Goal: Task Accomplishment & Management: Complete application form

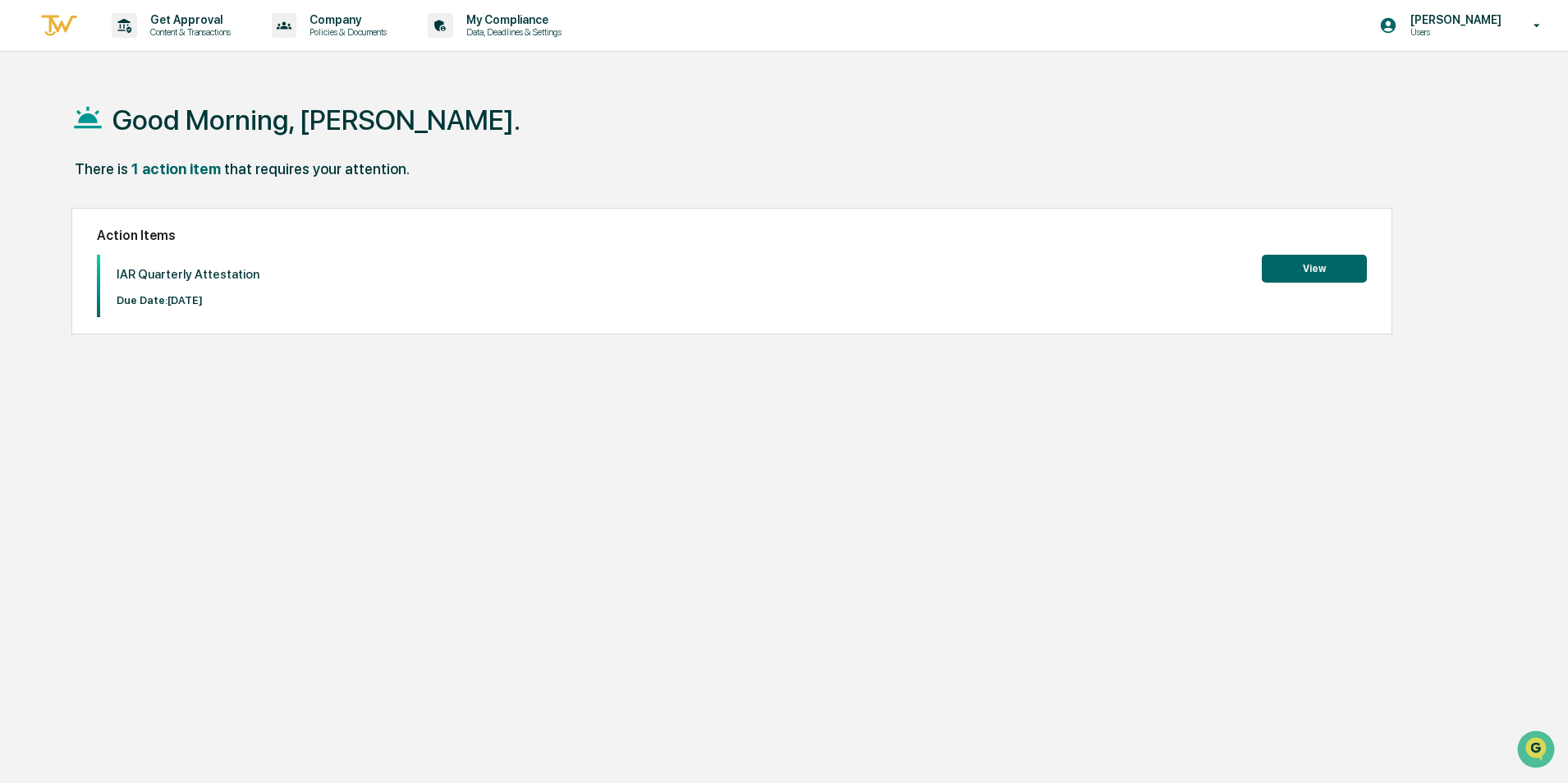
click at [1302, 268] on button "View" at bounding box center [1315, 269] width 105 height 28
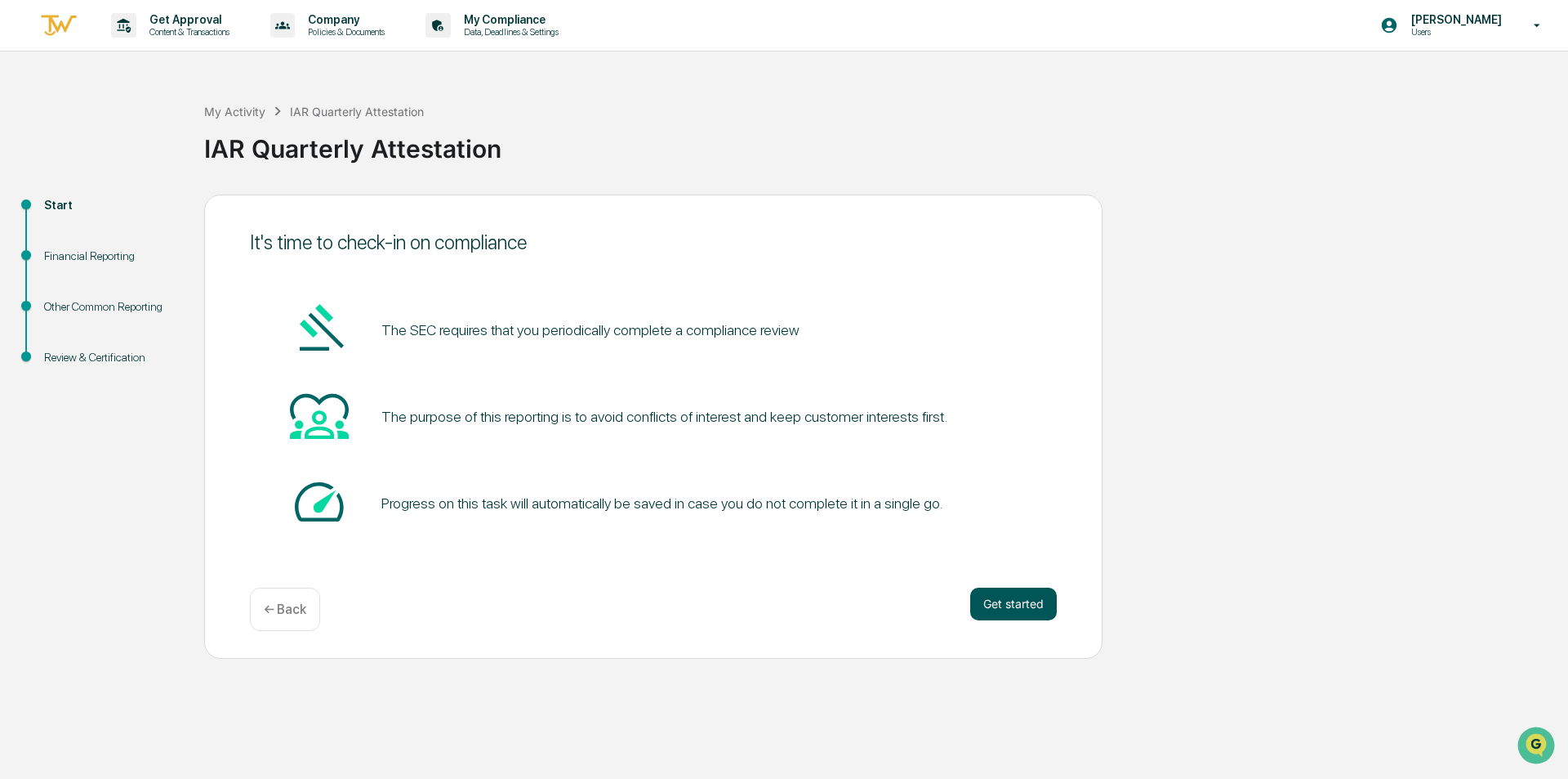
click at [1016, 607] on button "Get started" at bounding box center [1013, 603] width 87 height 33
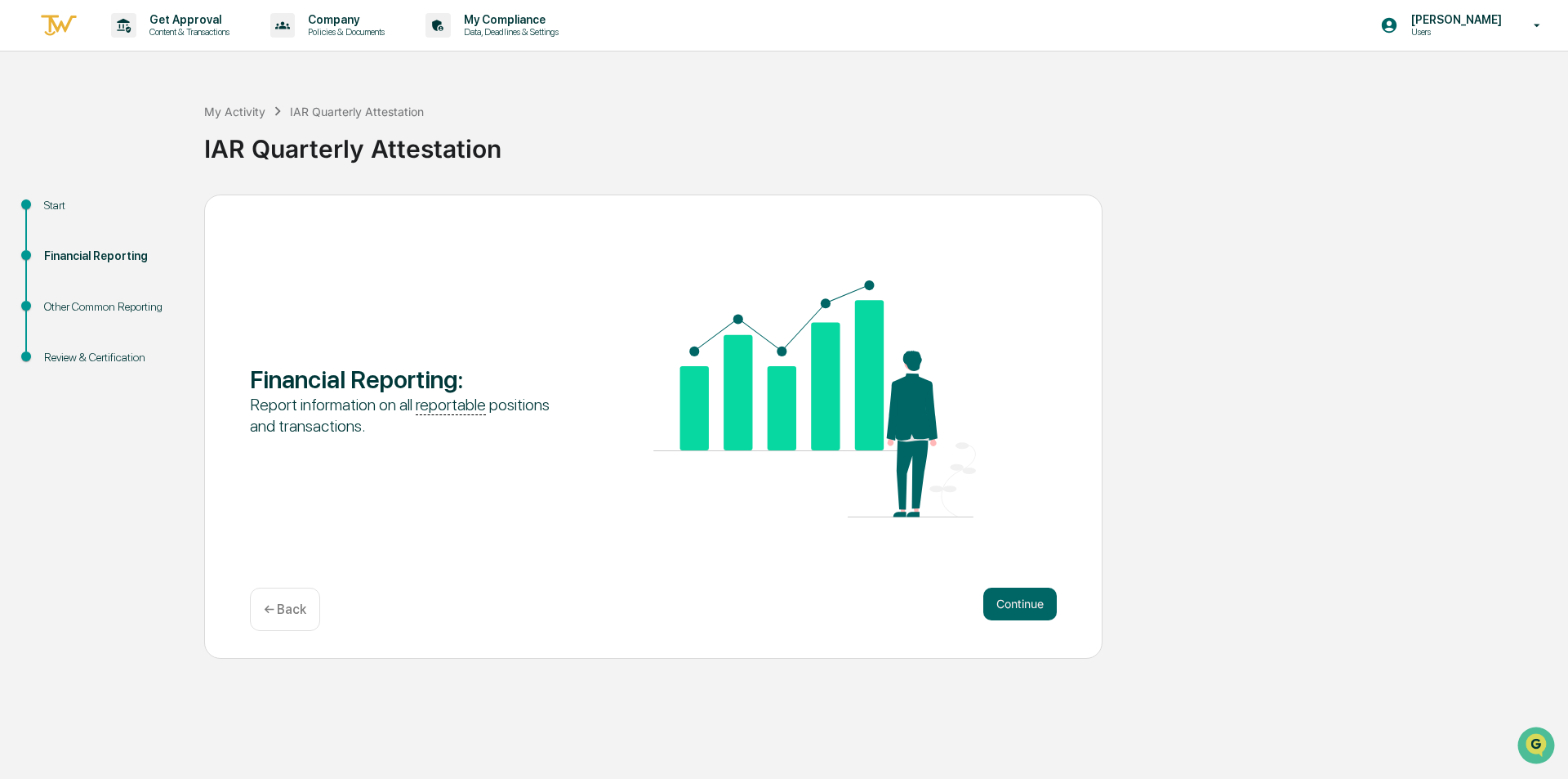
click at [1008, 607] on button "Continue" at bounding box center [1019, 603] width 73 height 33
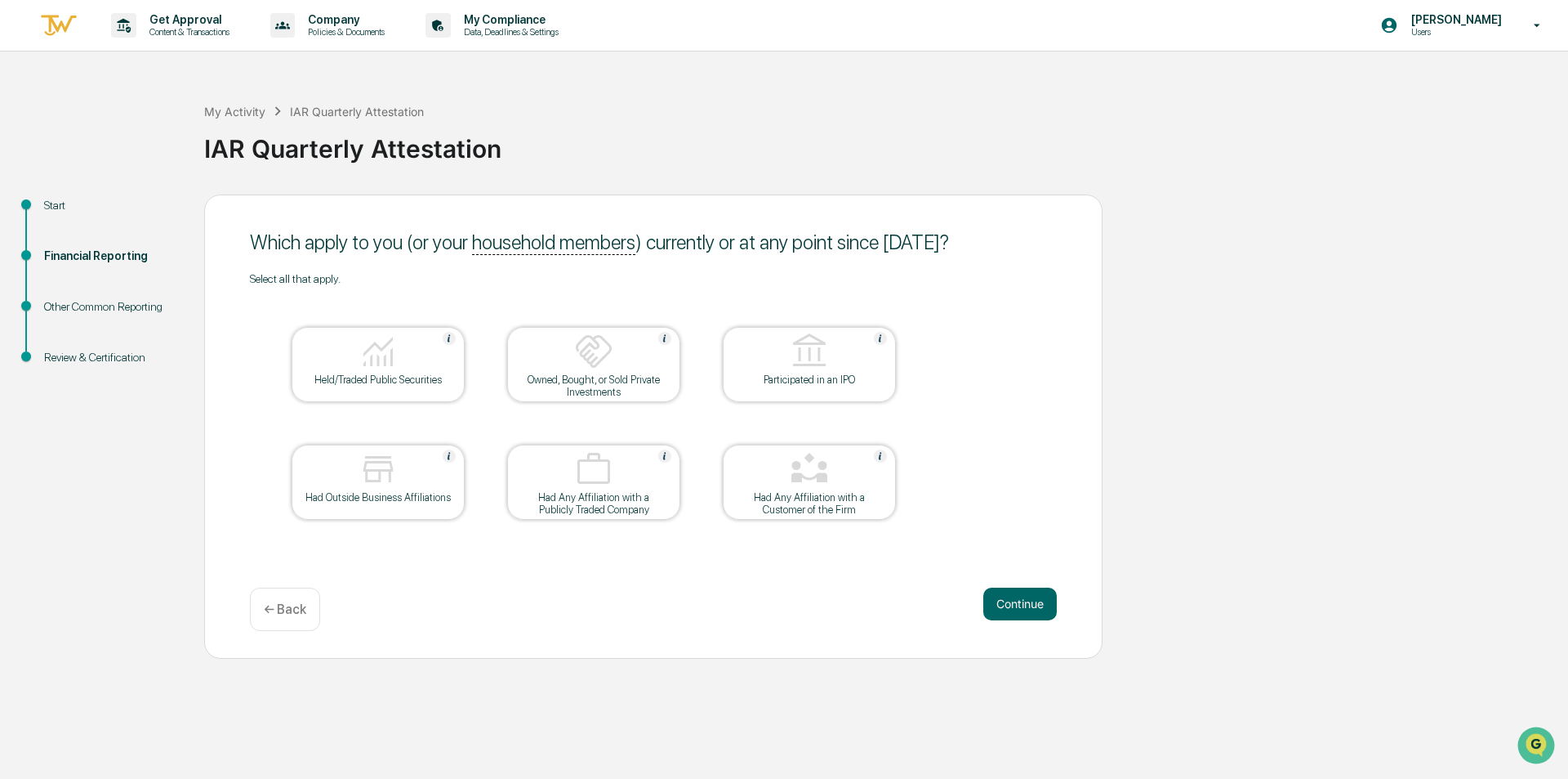
click at [433, 376] on div "Held/Traded Public Securities" at bounding box center [378, 379] width 147 height 12
click at [1009, 601] on button "Continue" at bounding box center [1019, 603] width 73 height 33
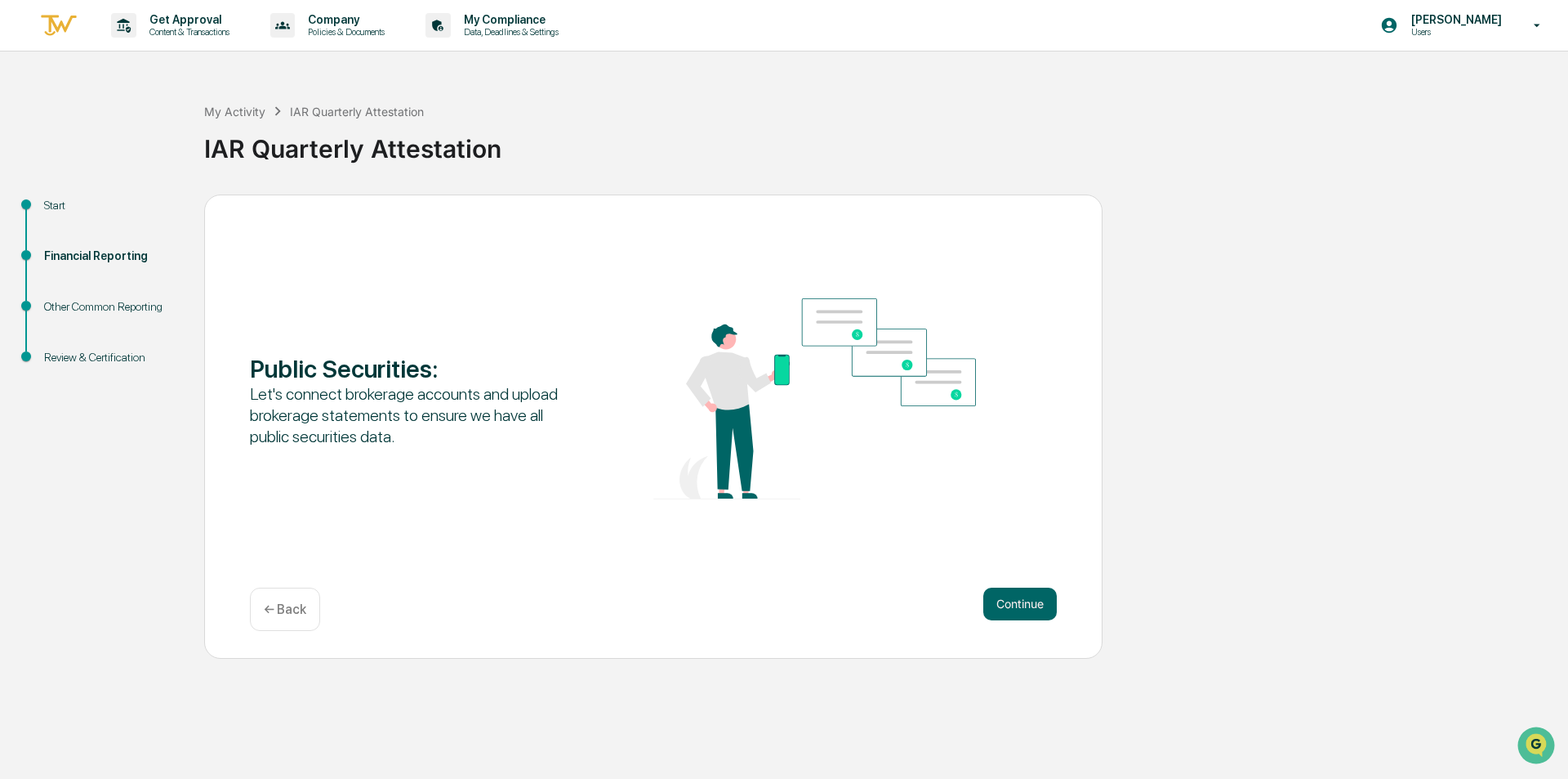
click at [1009, 601] on button "Continue" at bounding box center [1019, 603] width 73 height 33
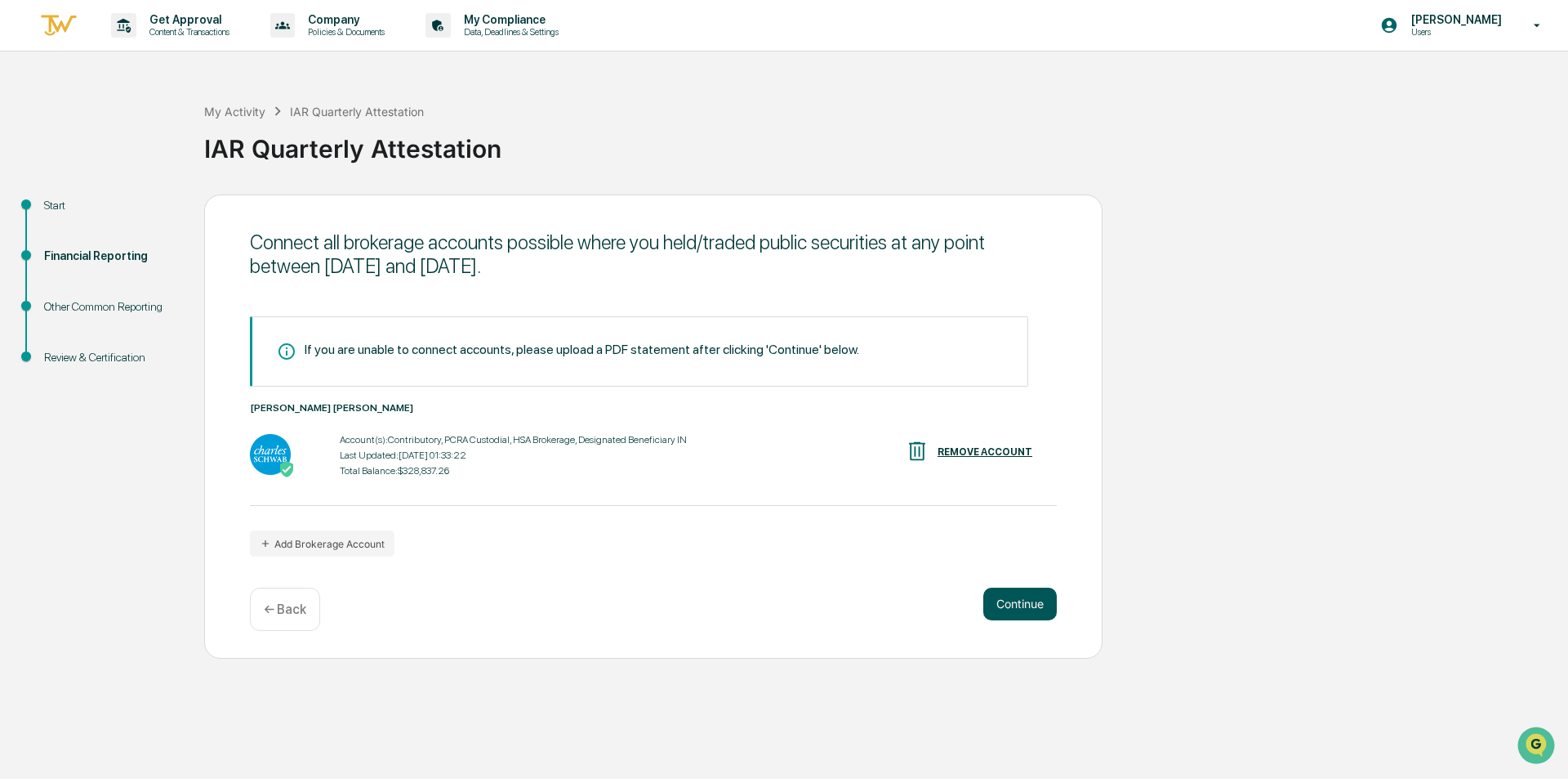
click at [1024, 596] on button "Continue" at bounding box center [1019, 603] width 73 height 33
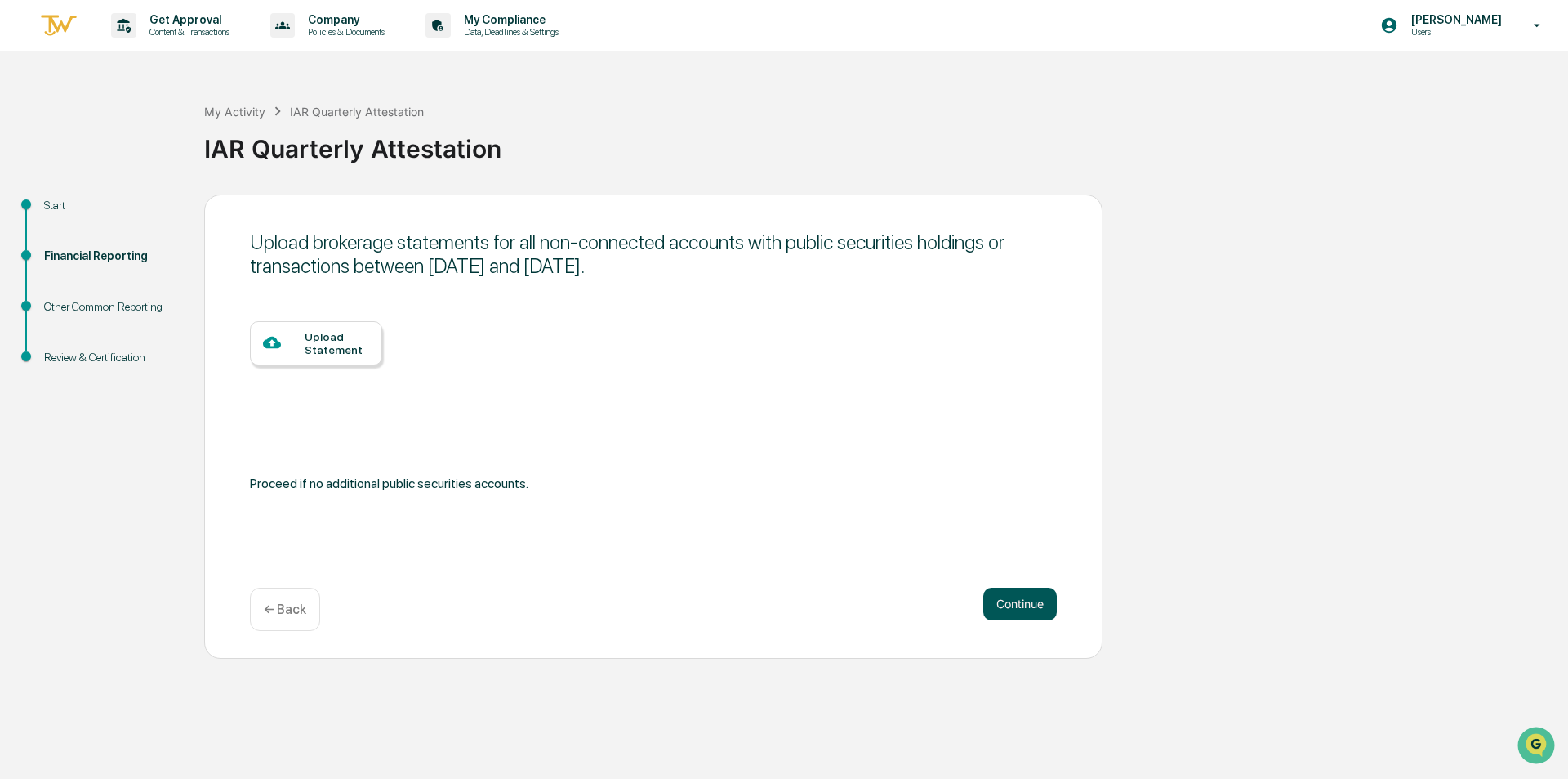
click at [1004, 599] on button "Continue" at bounding box center [1019, 603] width 73 height 33
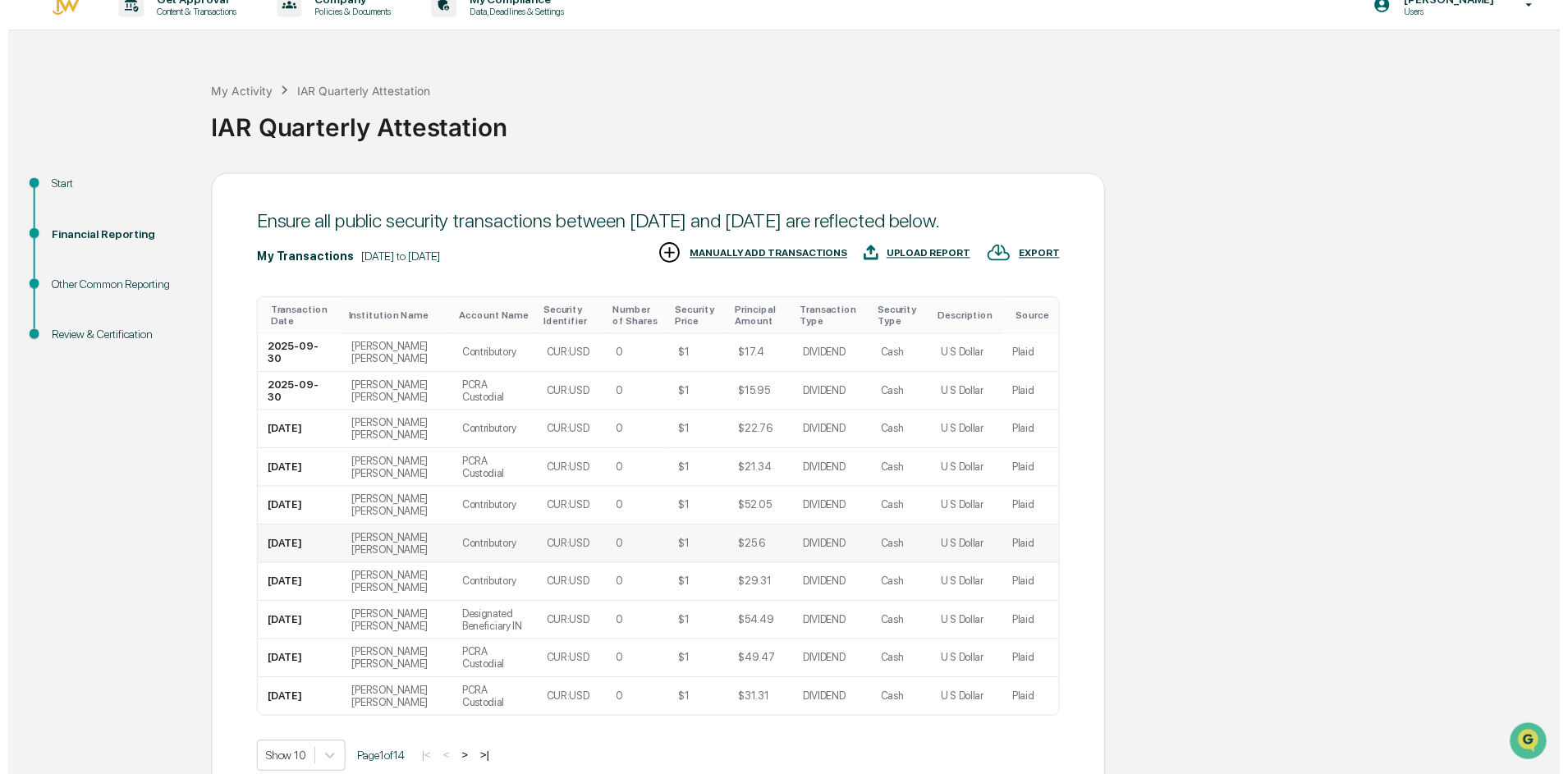
scroll to position [128, 0]
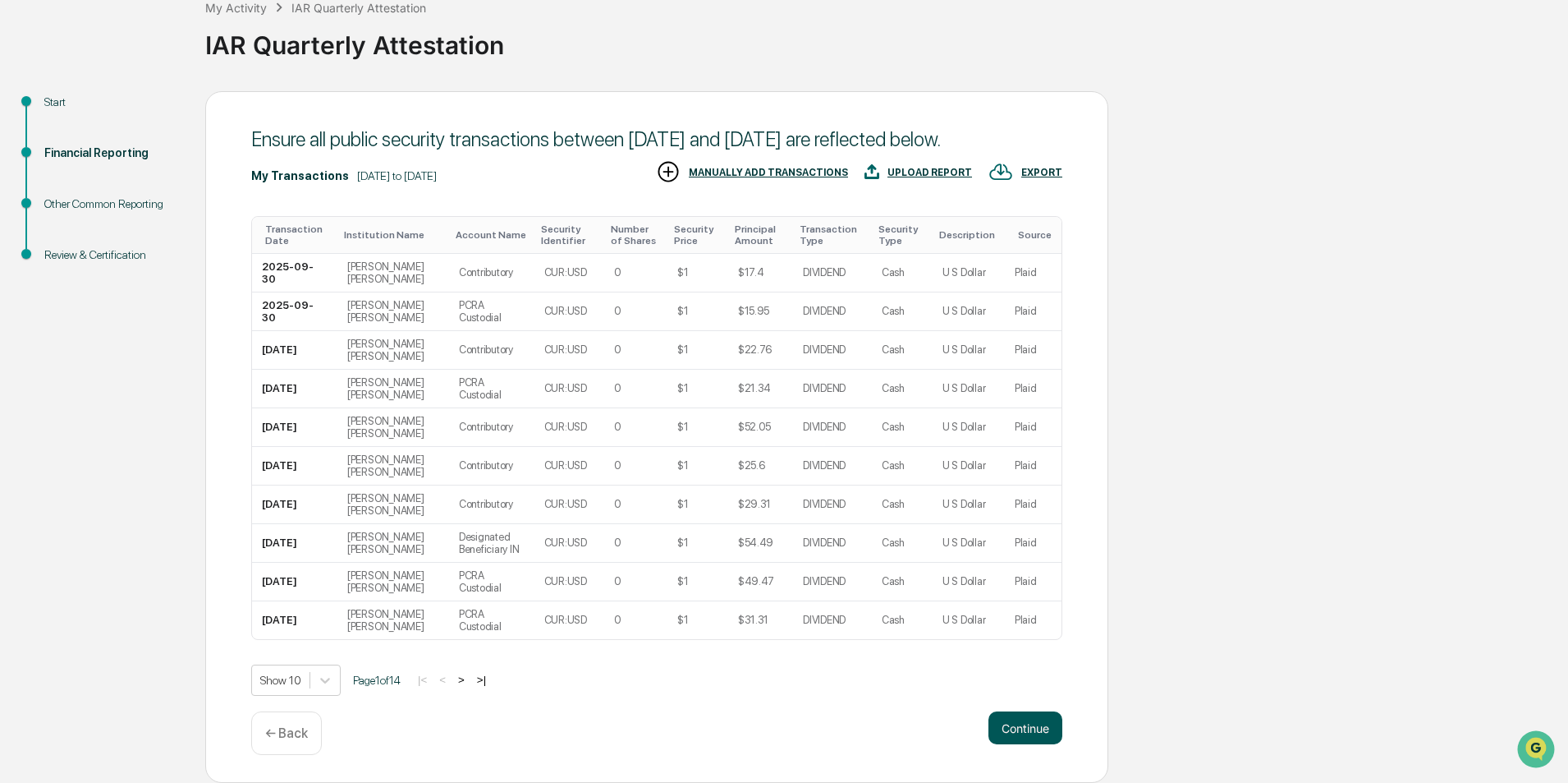
click at [1015, 726] on button "Continue" at bounding box center [1025, 727] width 73 height 33
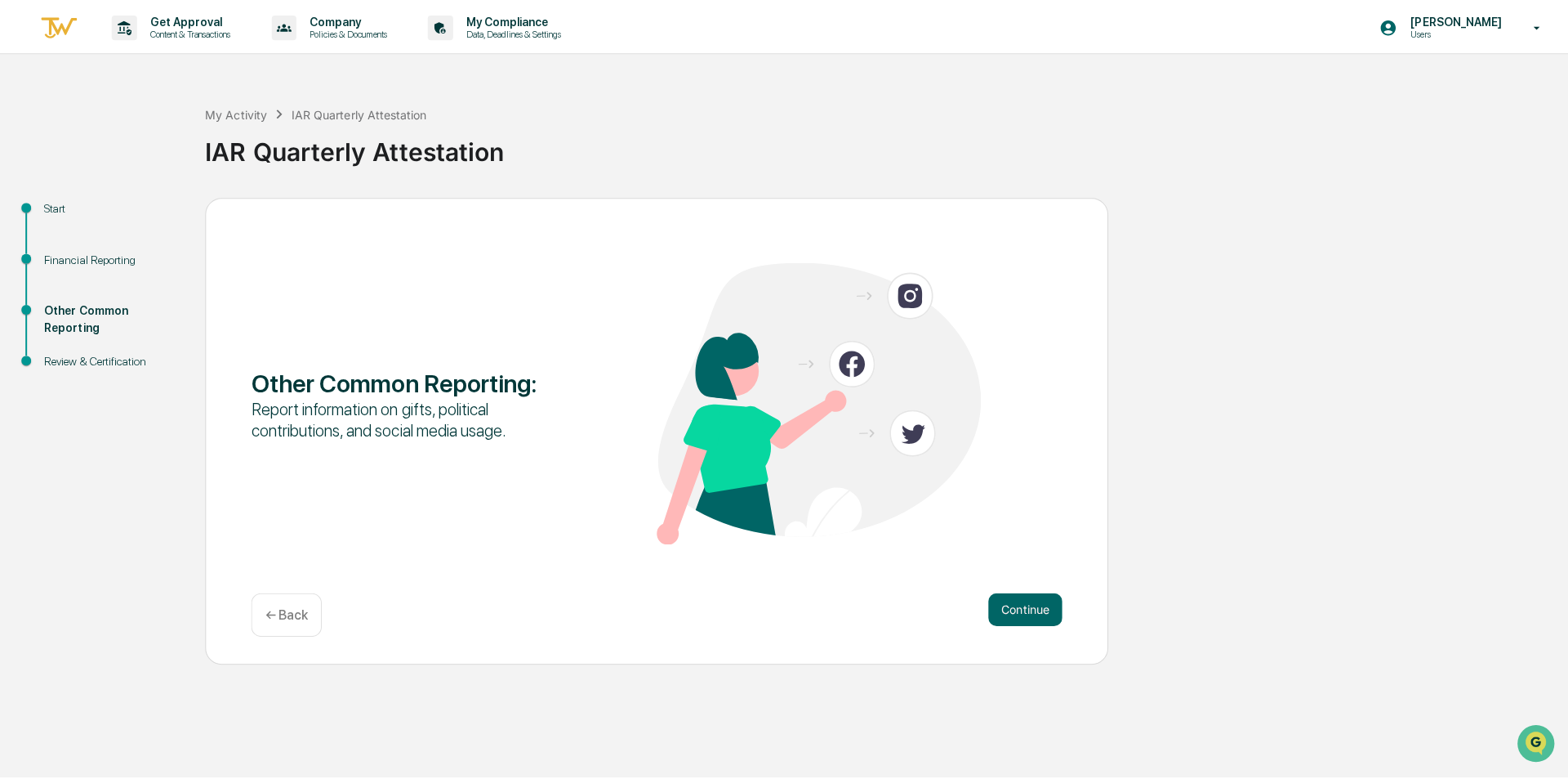
scroll to position [0, 0]
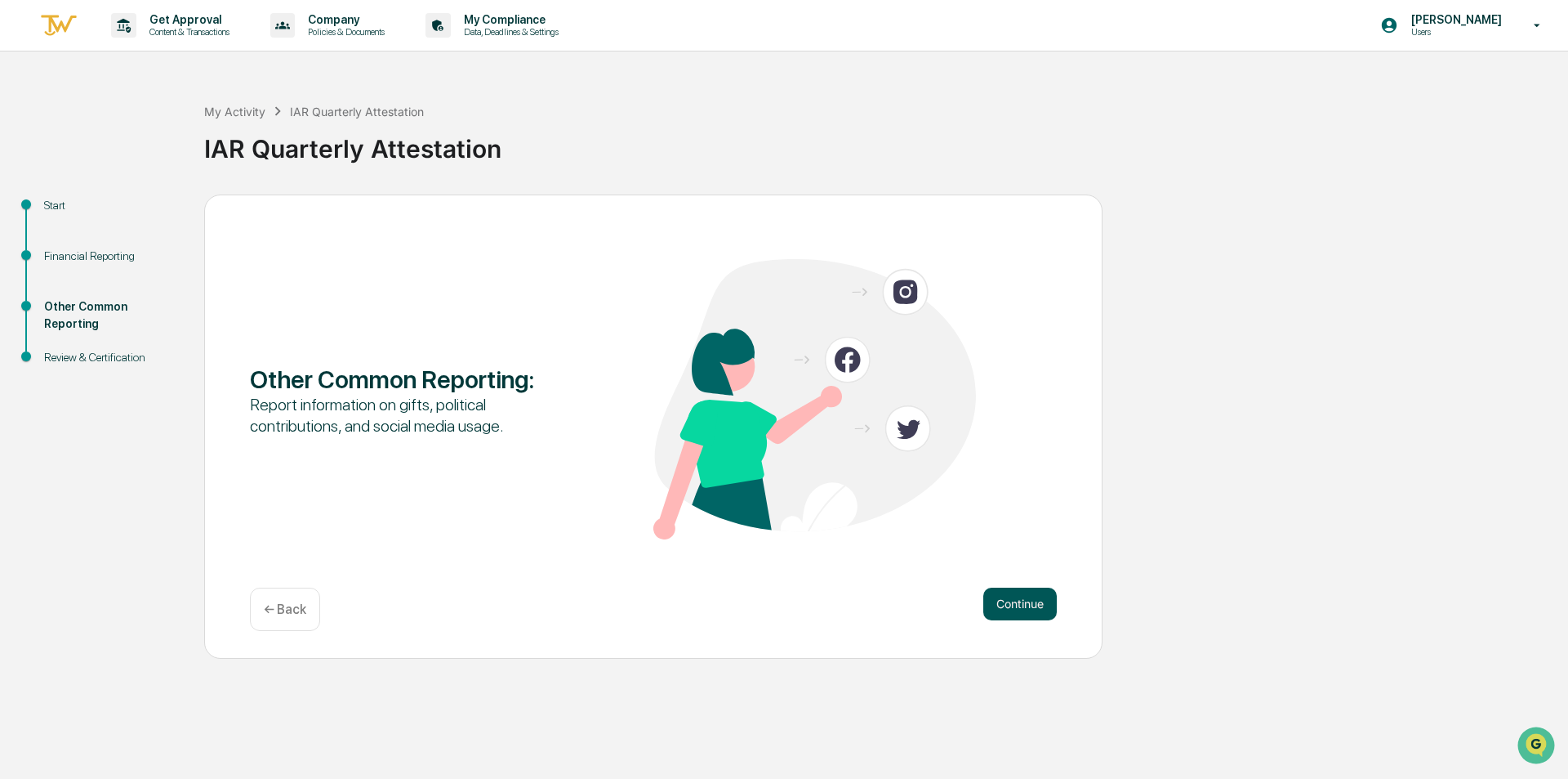
click at [1009, 601] on button "Continue" at bounding box center [1019, 603] width 73 height 33
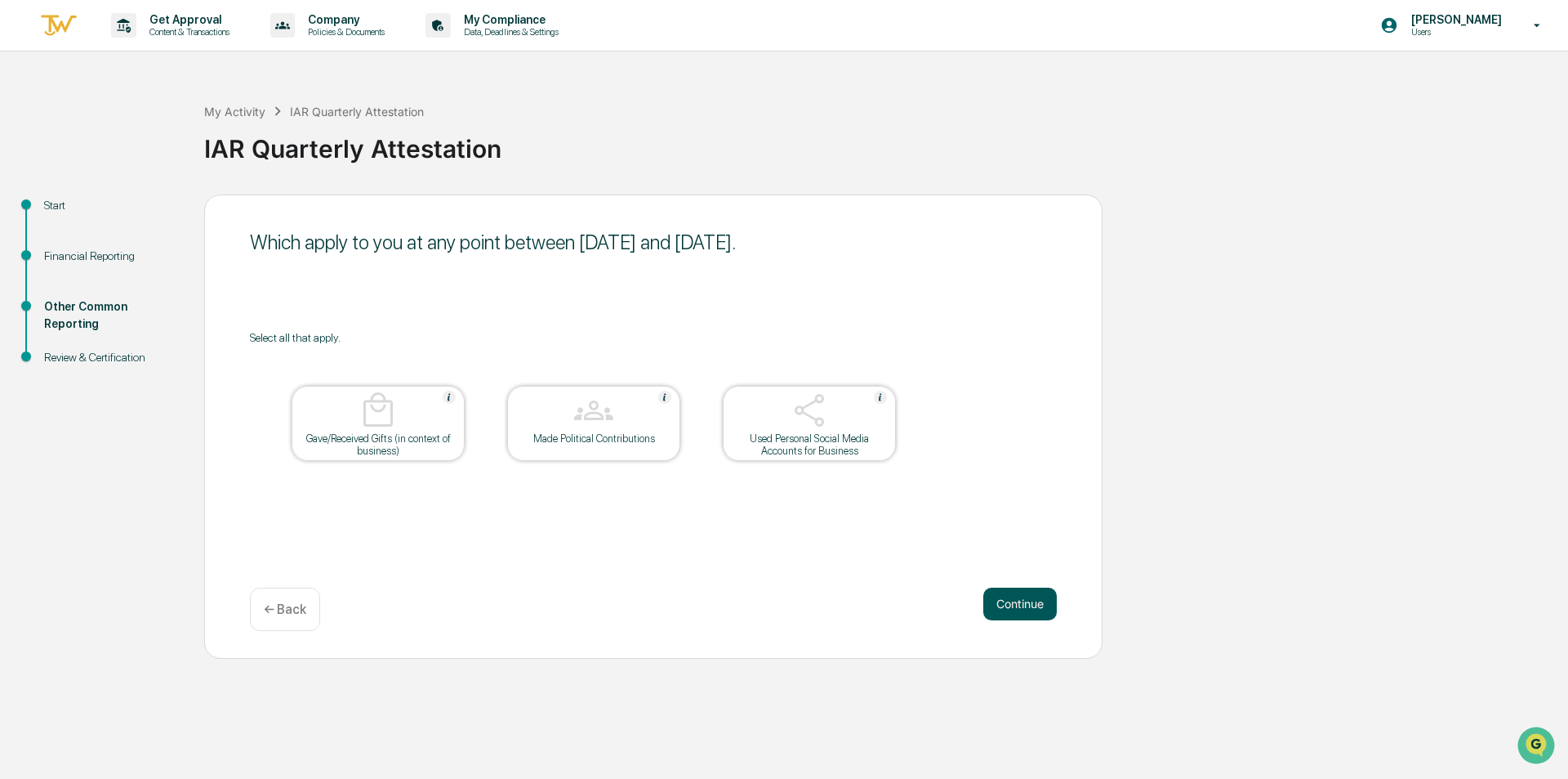
click at [1015, 603] on button "Continue" at bounding box center [1019, 603] width 73 height 33
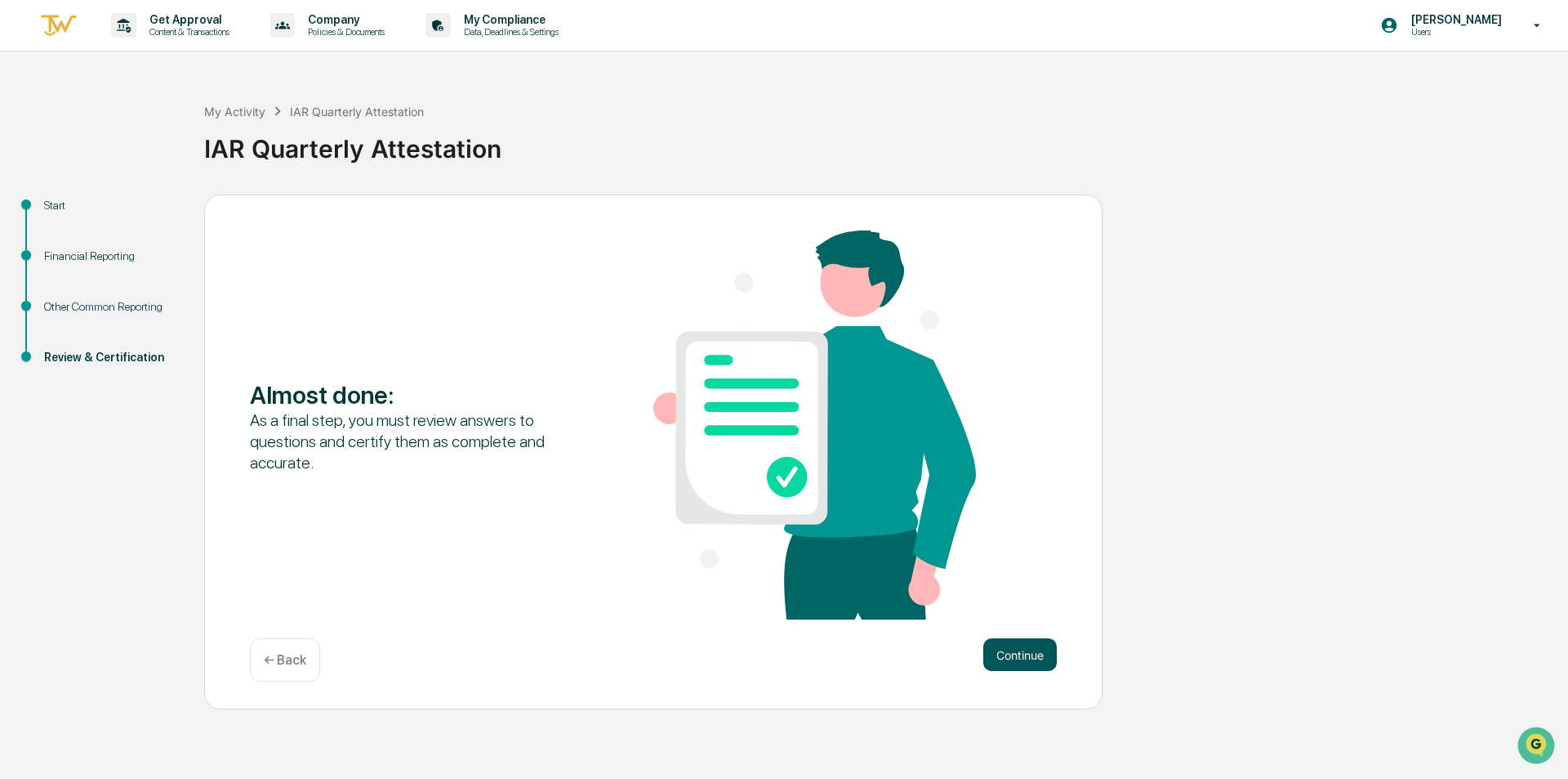
click at [1018, 648] on button "Continue" at bounding box center [1019, 654] width 73 height 33
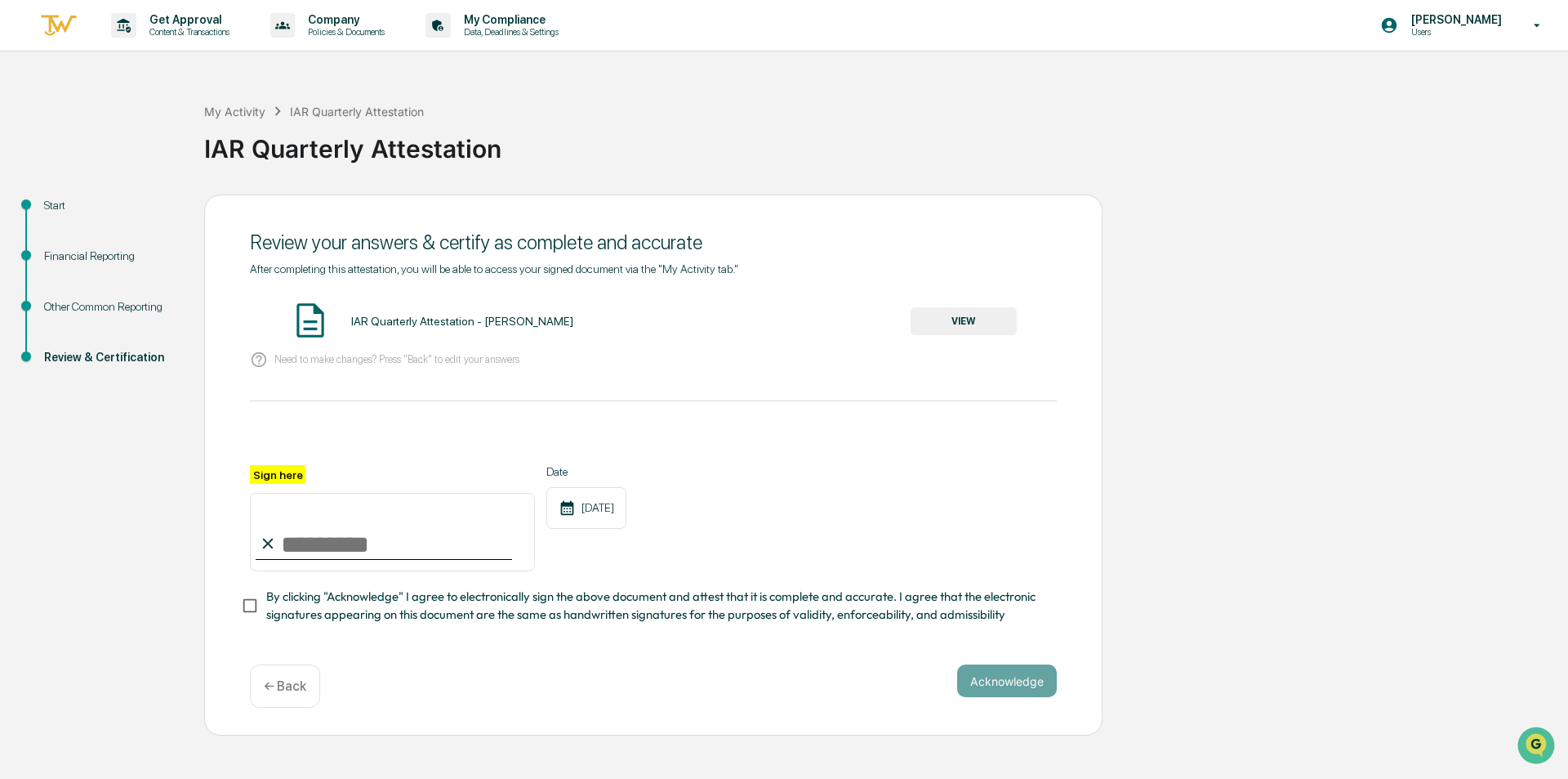
click at [291, 545] on input "Sign here" at bounding box center [392, 531] width 285 height 78
type input "**********"
click at [1024, 696] on button "Acknowledge" at bounding box center [1007, 680] width 100 height 33
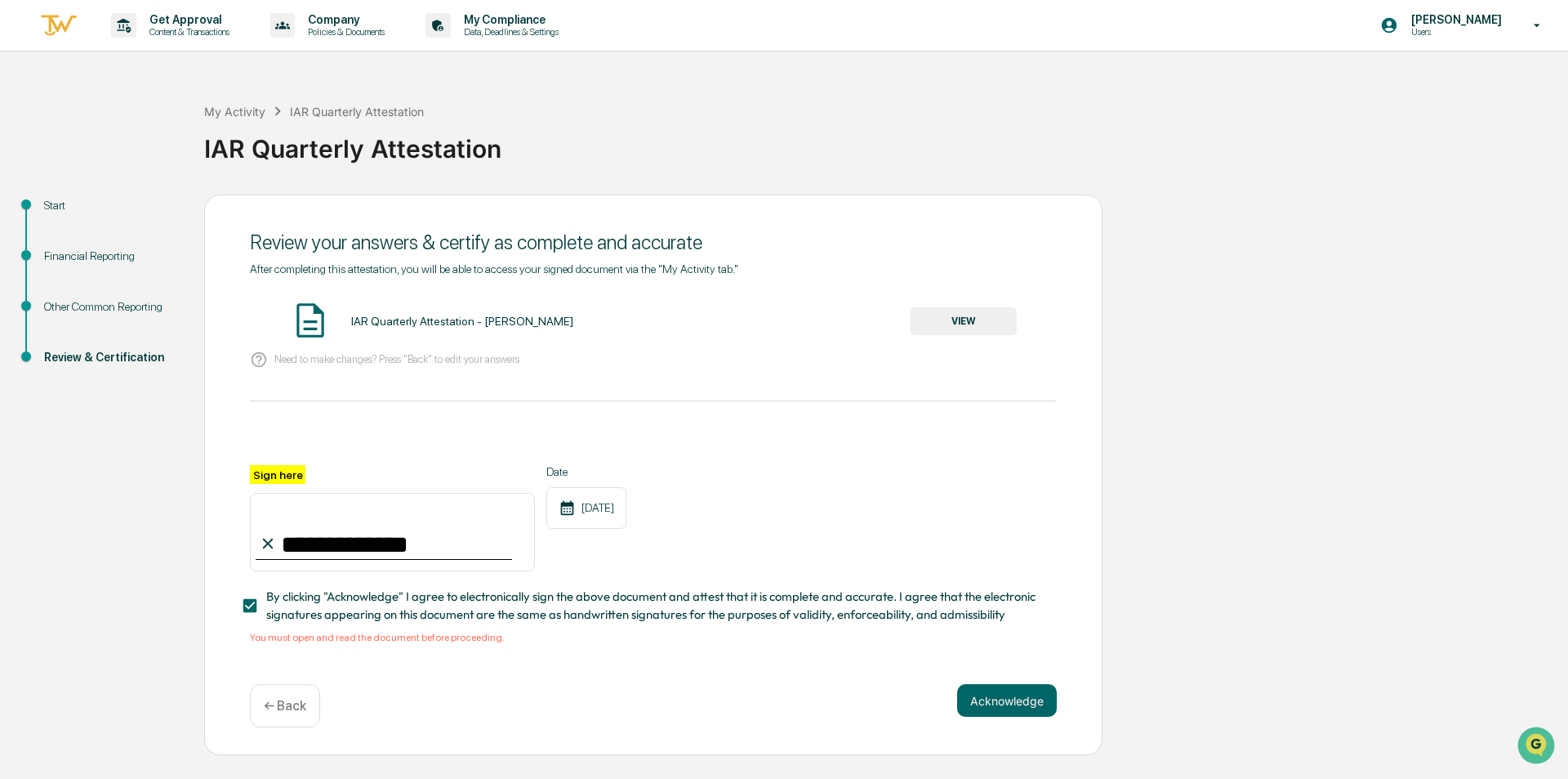
click at [954, 319] on button "VIEW" at bounding box center [964, 321] width 107 height 28
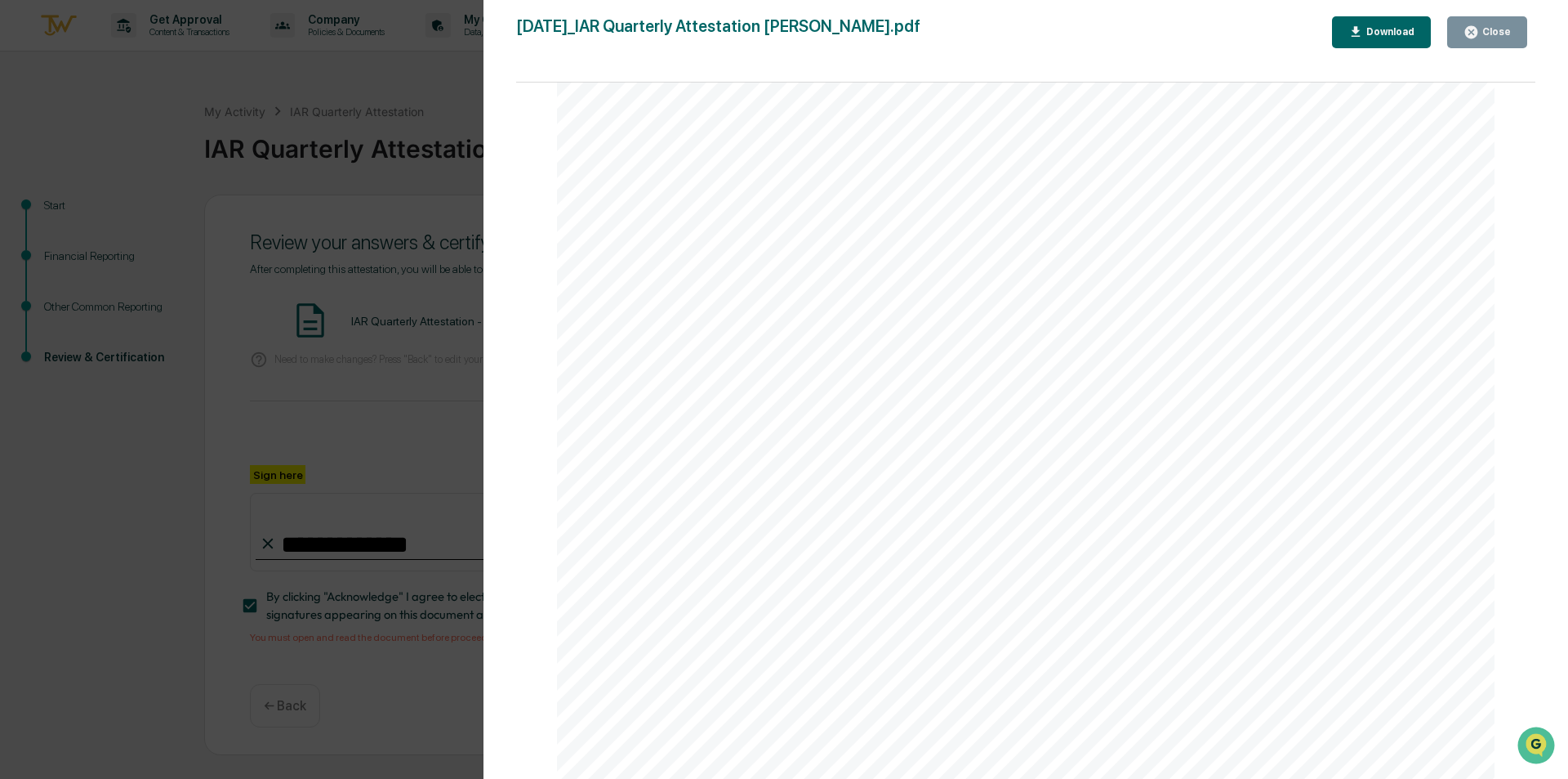
scroll to position [11707, 0]
click at [1474, 34] on icon "button" at bounding box center [1470, 32] width 12 height 12
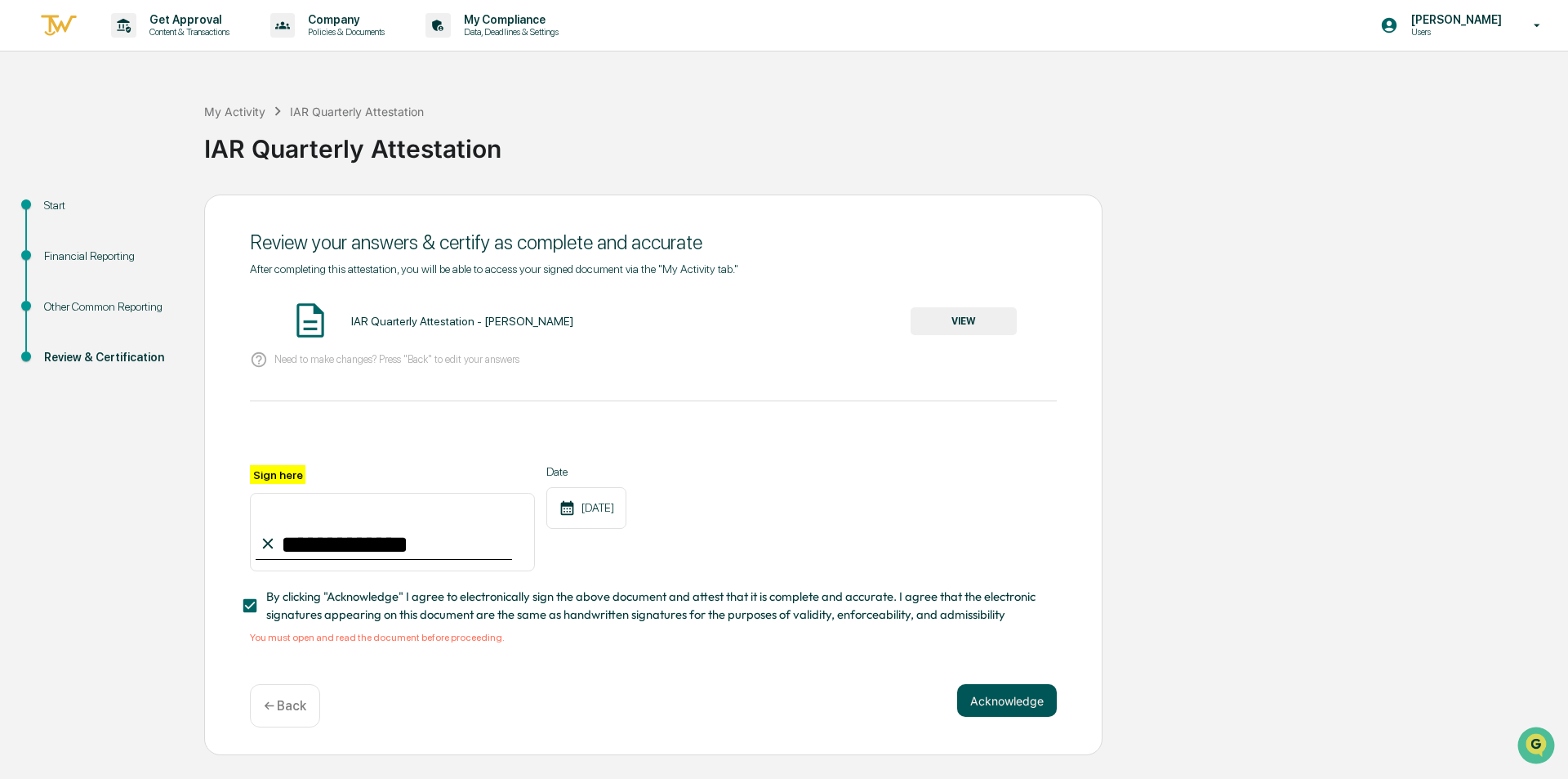
click at [1009, 713] on button "Acknowledge" at bounding box center [1007, 700] width 100 height 33
